Goal: Task Accomplishment & Management: Manage account settings

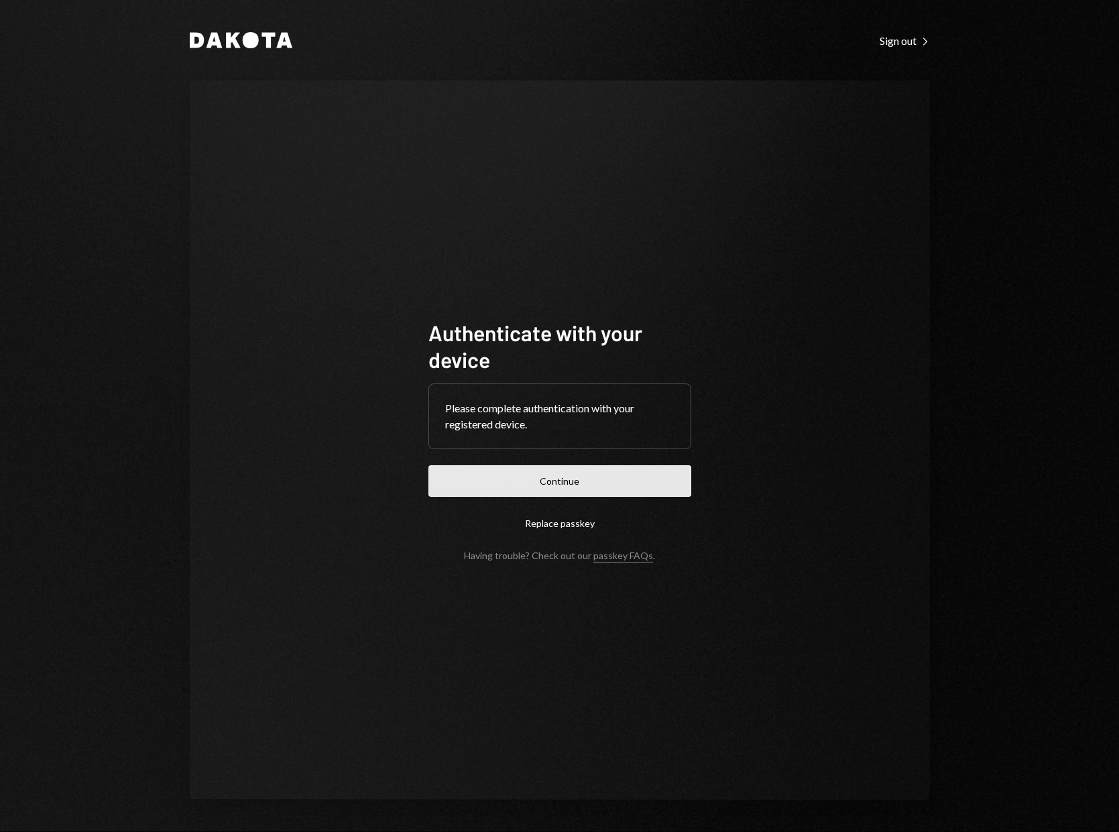
click at [626, 492] on button "Continue" at bounding box center [560, 481] width 263 height 32
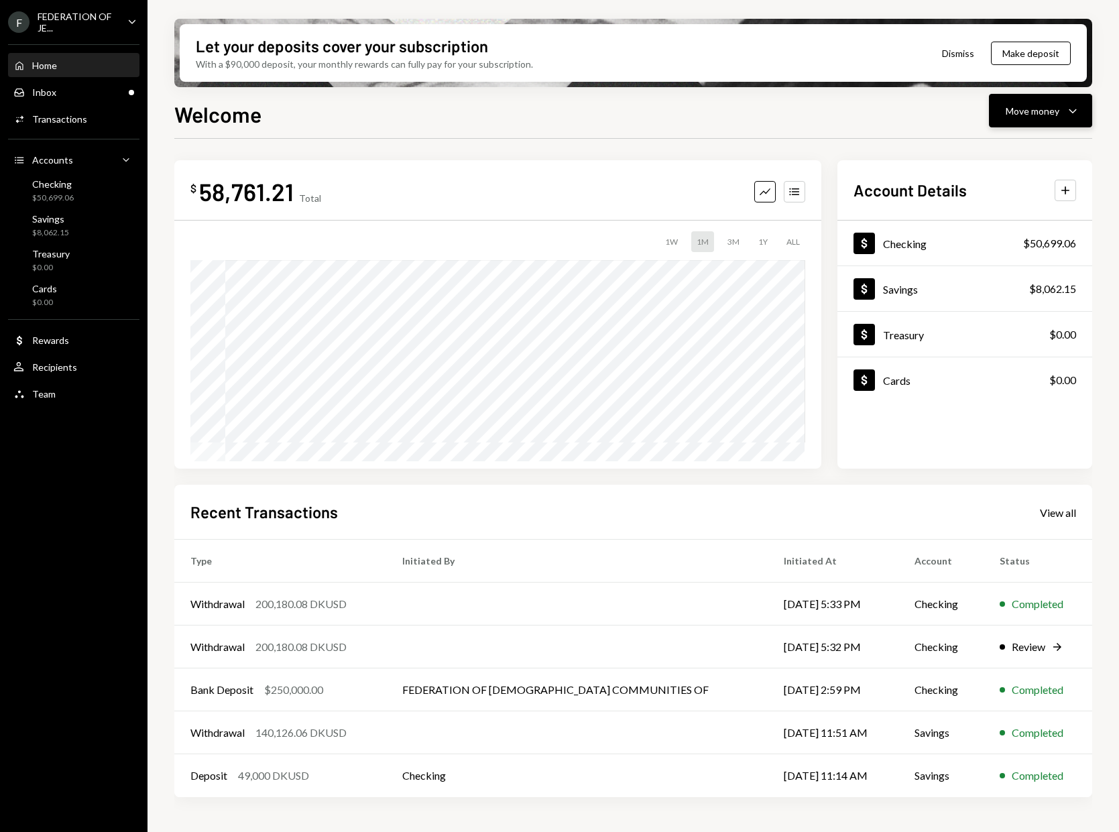
click at [1025, 115] on div "Move money" at bounding box center [1033, 111] width 54 height 14
click at [81, 25] on div "FEDERATION OF JE..." at bounding box center [77, 22] width 79 height 23
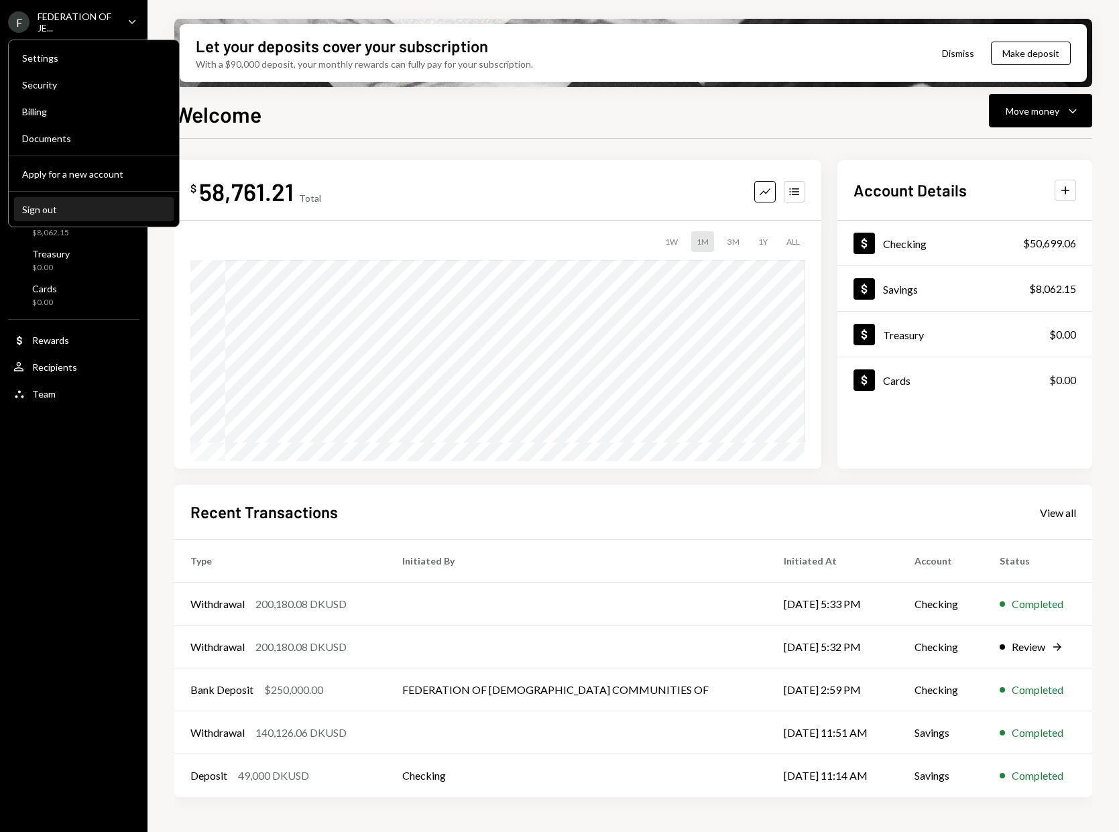
drag, startPoint x: 68, startPoint y: 209, endPoint x: 74, endPoint y: 197, distance: 12.6
click at [68, 209] on div "Sign out" at bounding box center [94, 209] width 144 height 11
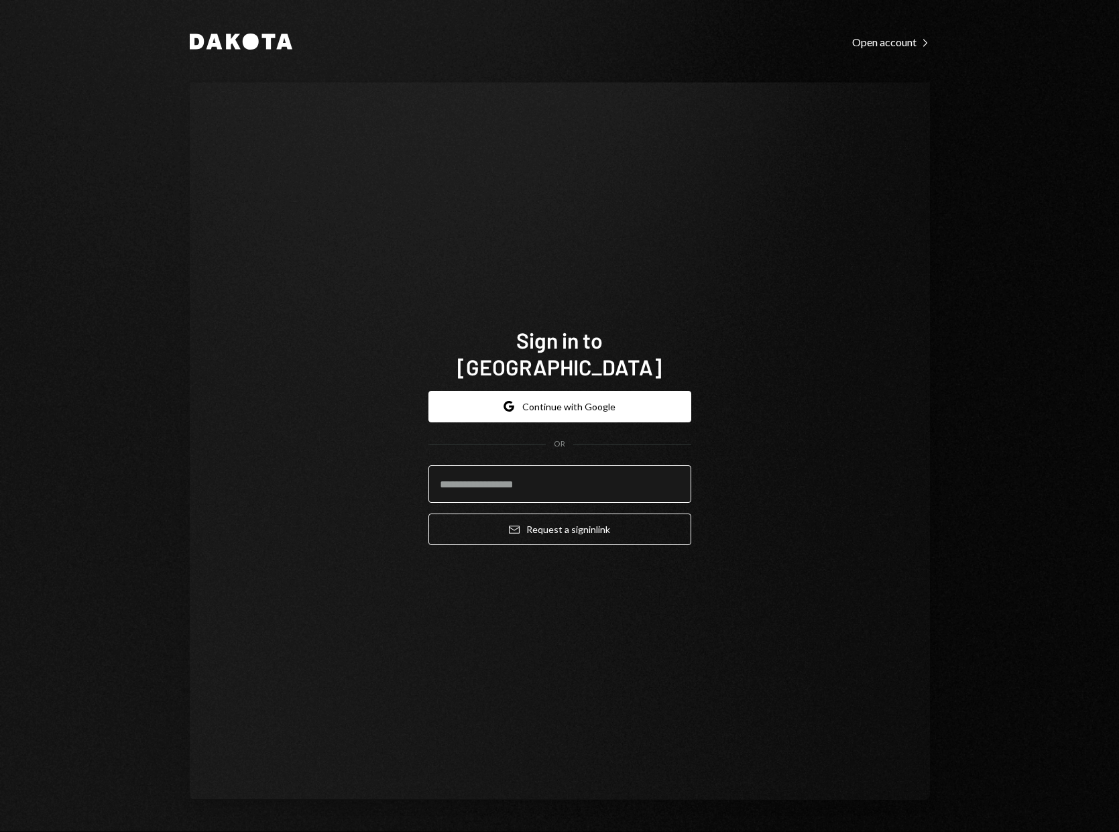
click at [541, 480] on input "email" at bounding box center [560, 484] width 263 height 38
click at [541, 479] on input "email" at bounding box center [560, 484] width 263 height 38
click at [537, 482] on input "email" at bounding box center [560, 484] width 263 height 38
type input "*"
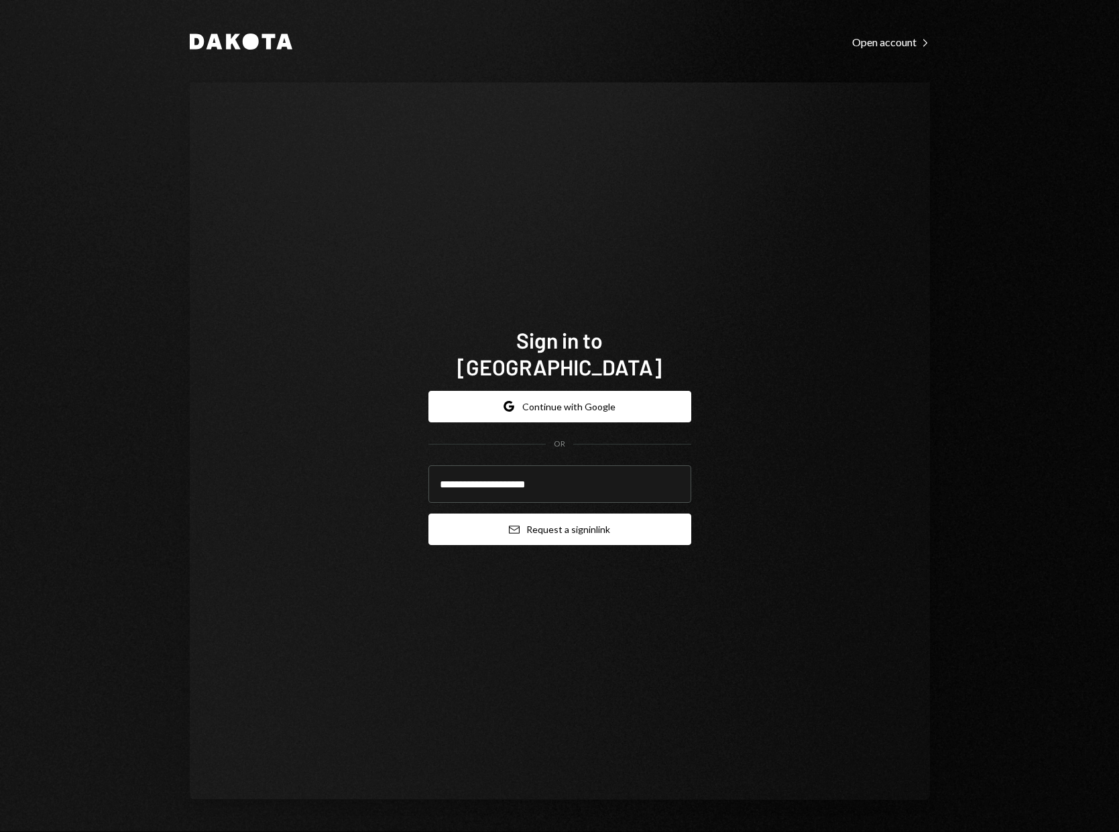
type input "**********"
click at [543, 523] on button "Email Request a sign in link" at bounding box center [560, 530] width 263 height 32
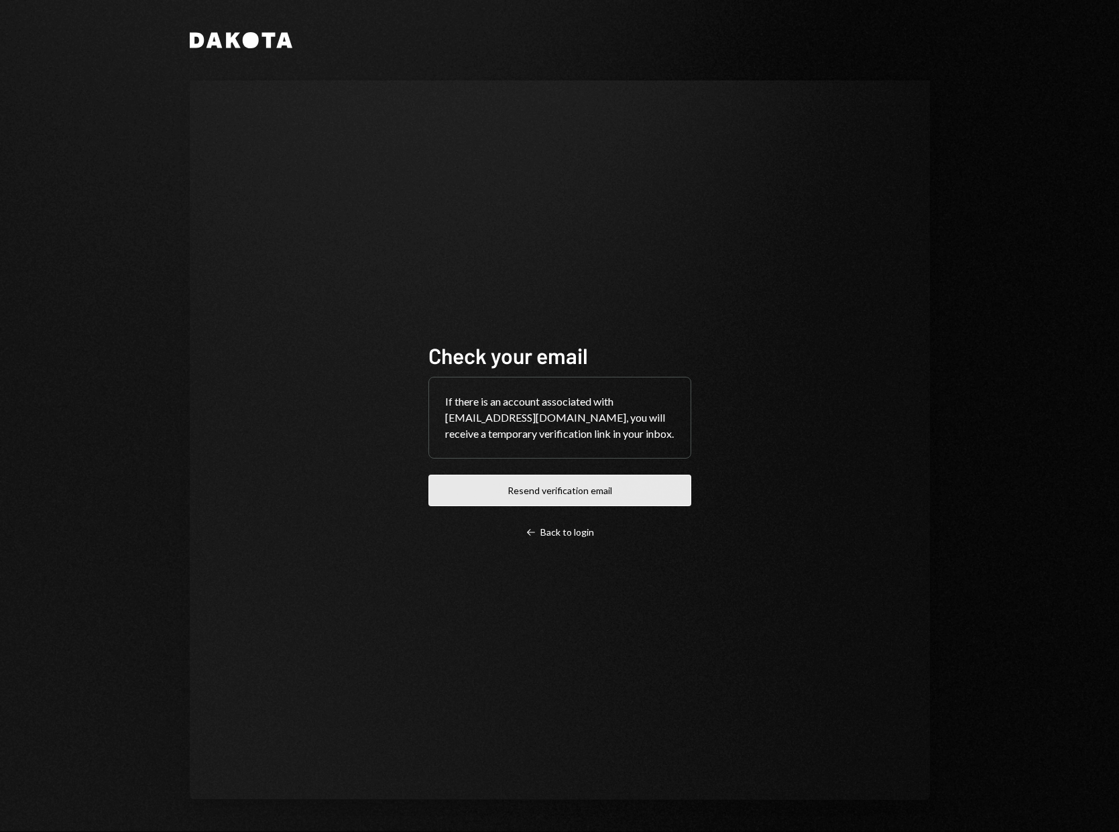
click at [500, 493] on button "Resend verification email" at bounding box center [560, 491] width 263 height 32
